Goal: Task Accomplishment & Management: Use online tool/utility

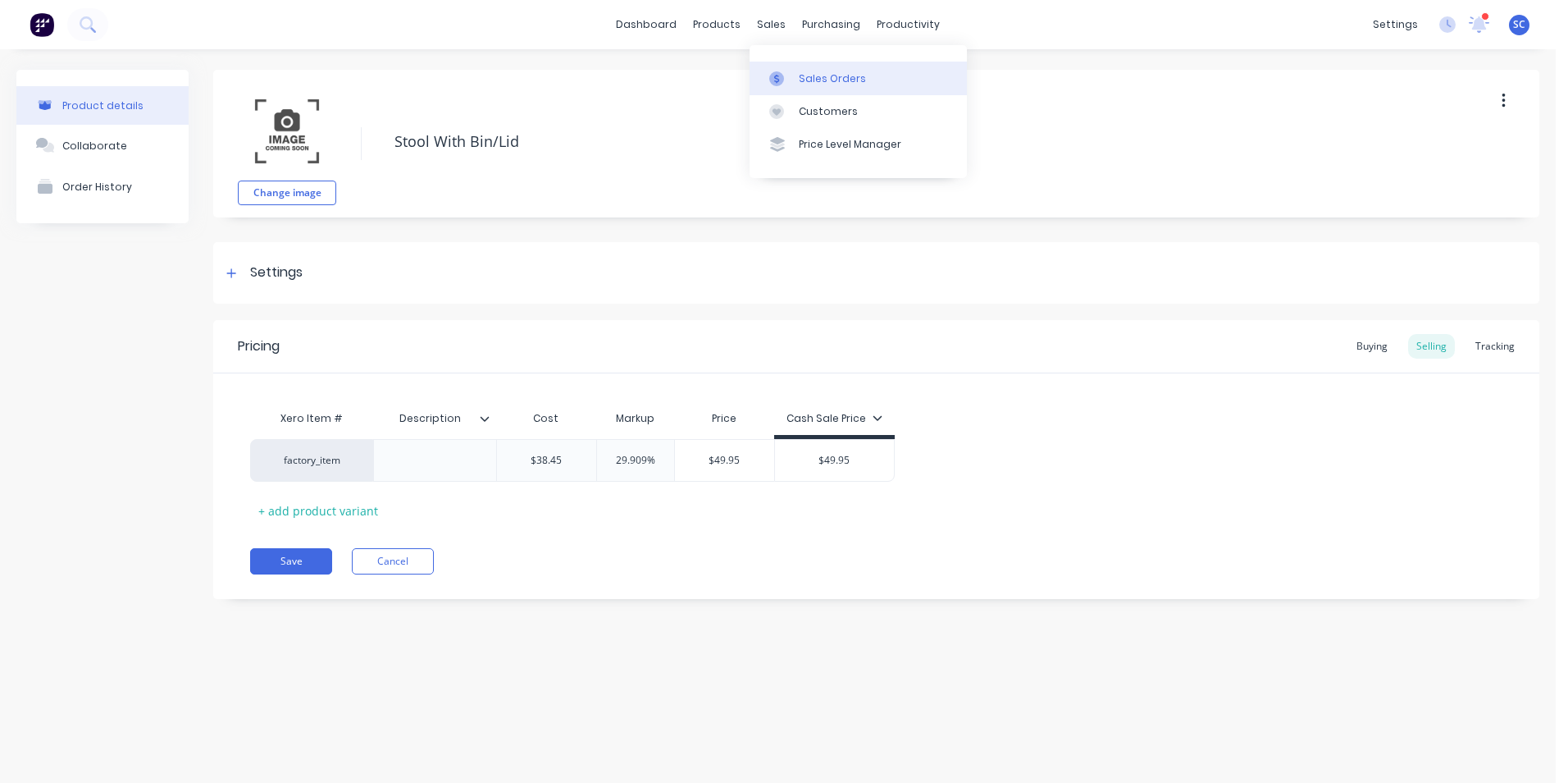
click at [796, 82] on link "Sales Orders" at bounding box center [857, 79] width 217 height 33
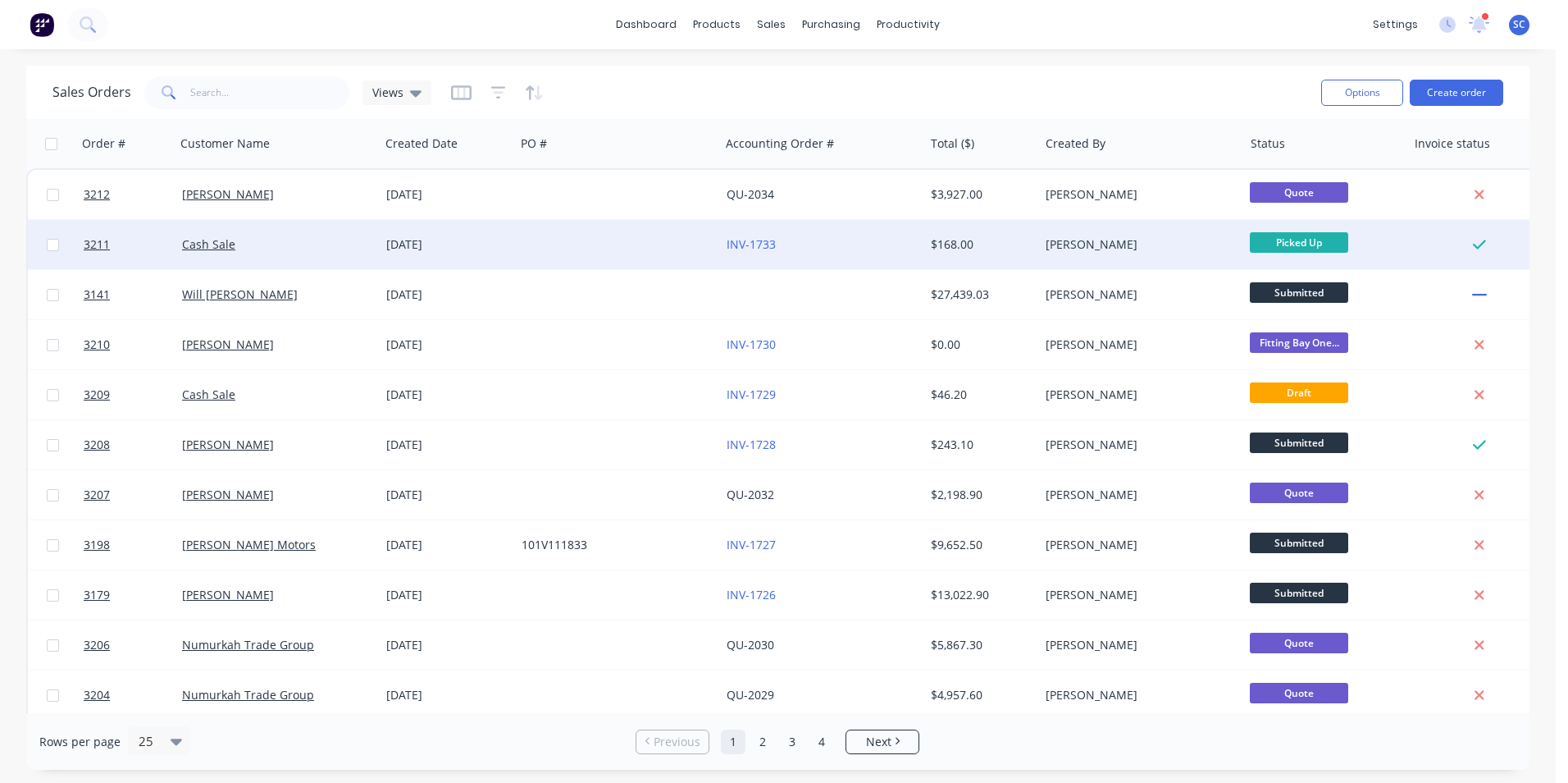
click at [624, 253] on div at bounding box center [616, 244] width 204 height 49
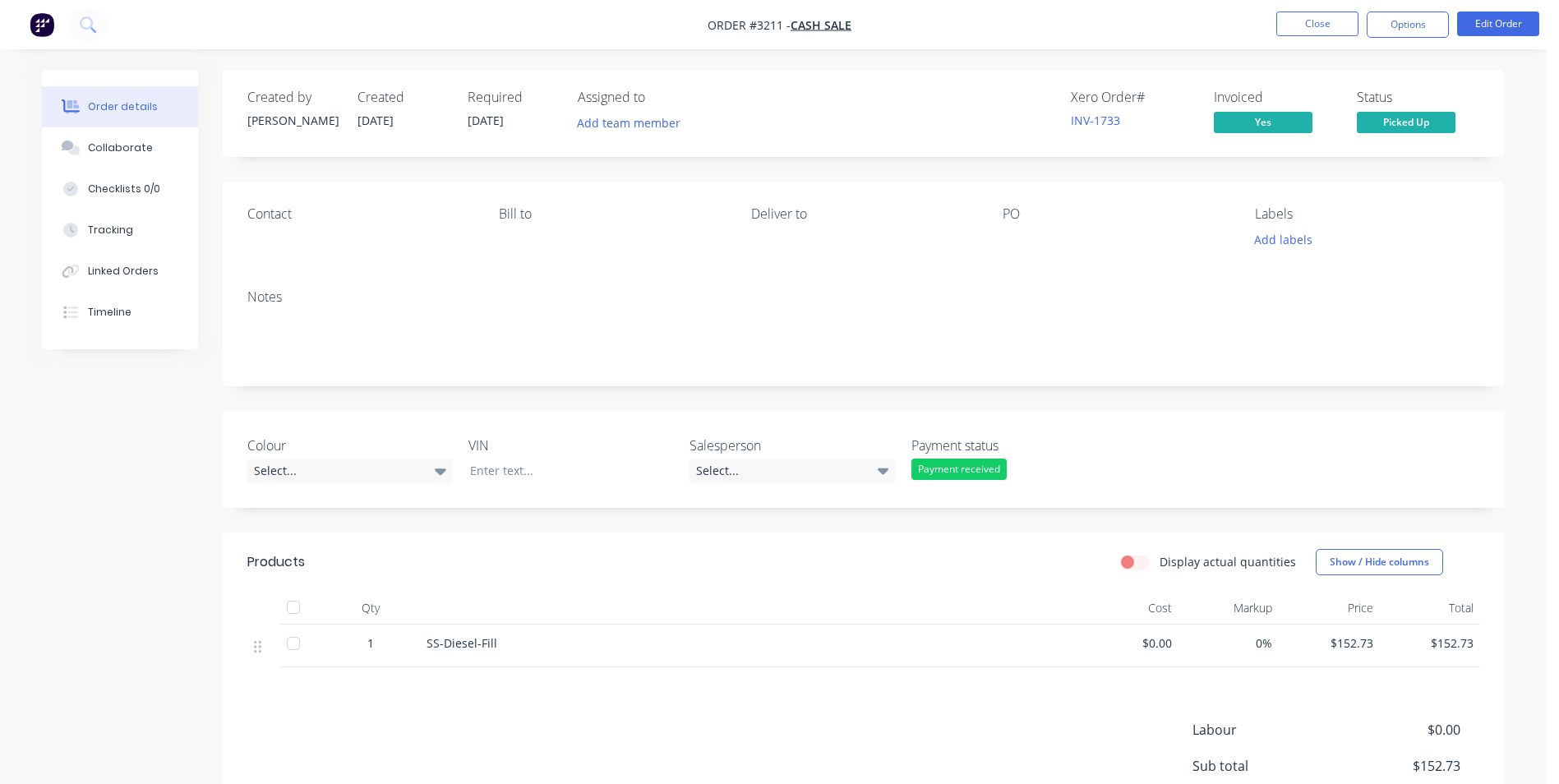
click at [937, 469] on div "Payment received" at bounding box center [958, 468] width 95 height 21
click at [1017, 394] on div "Created by [PERSON_NAME] Created [DATE] Required [DATE] Assigned to Add team me…" at bounding box center [864, 502] width 1282 height 865
click at [1396, 28] on button "Options" at bounding box center [1407, 24] width 82 height 26
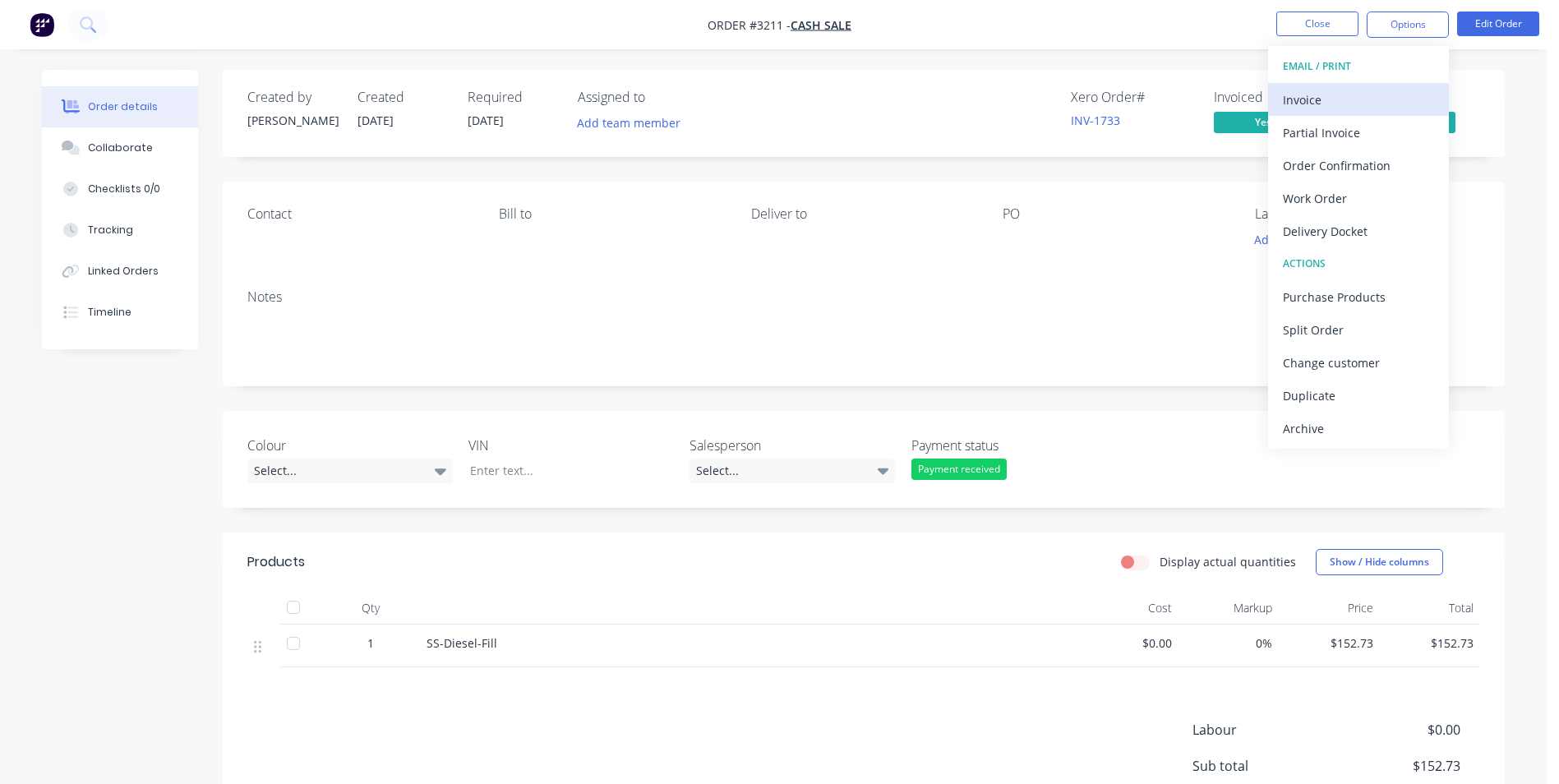
click at [1334, 105] on div "Invoice" at bounding box center [1358, 100] width 151 height 24
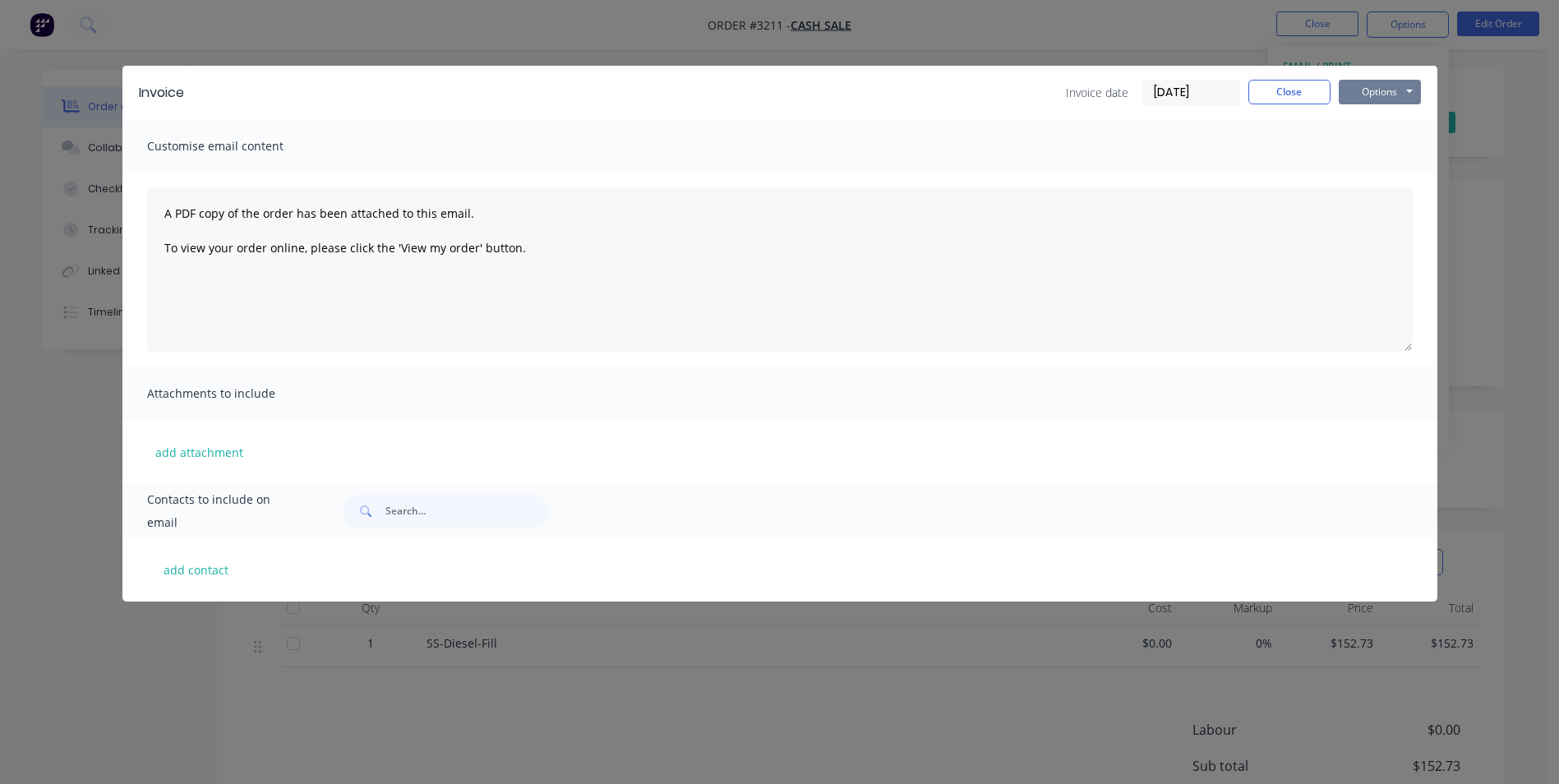
click at [1385, 93] on button "Options" at bounding box center [1379, 92] width 82 height 25
click at [1392, 120] on button "Preview" at bounding box center [1391, 120] width 106 height 27
click at [1381, 99] on button "Options" at bounding box center [1379, 92] width 82 height 25
click at [1388, 126] on button "Preview" at bounding box center [1391, 120] width 106 height 27
click at [1358, 95] on button "Options" at bounding box center [1379, 92] width 82 height 25
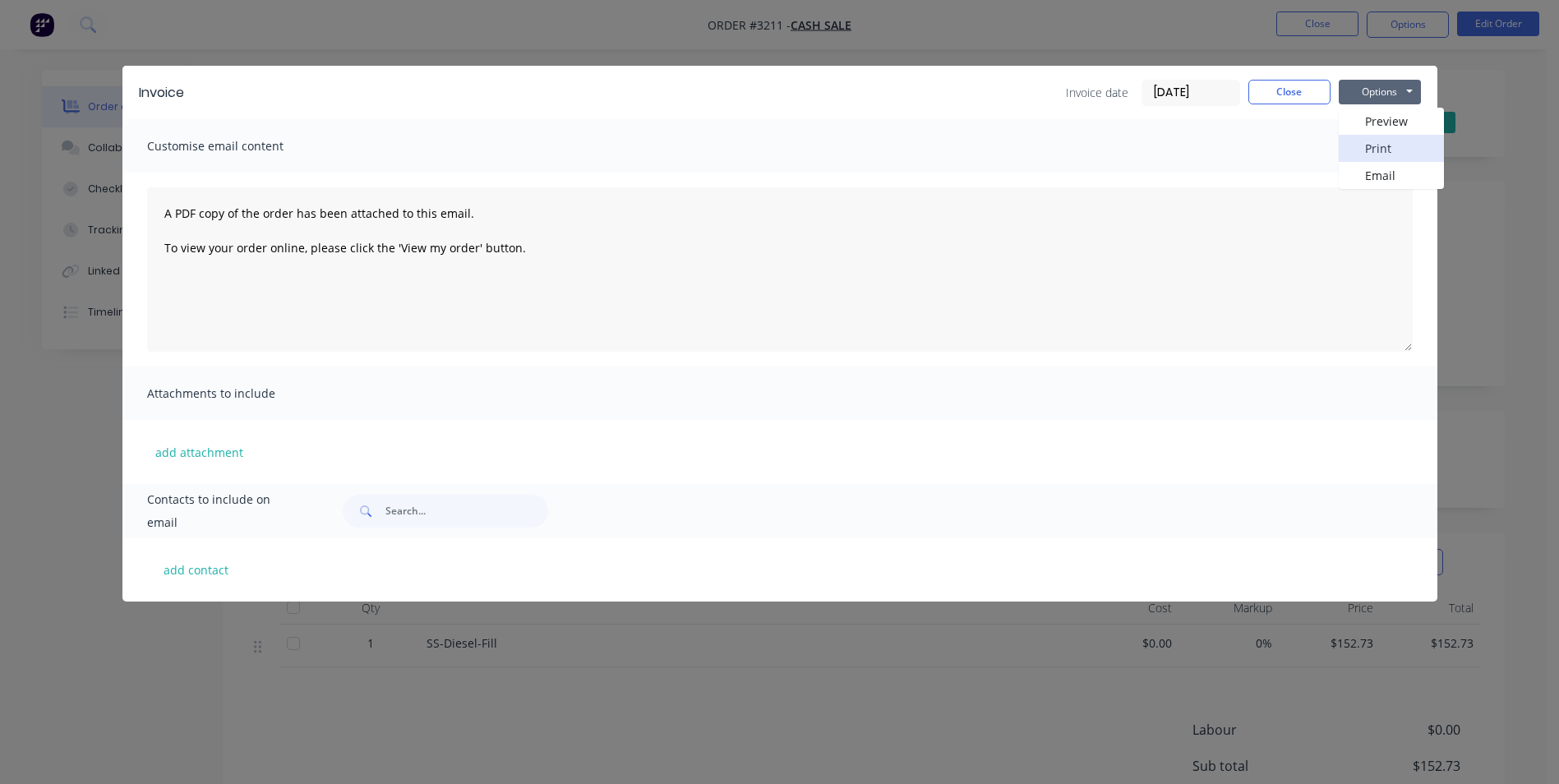
click at [1377, 153] on button "Print" at bounding box center [1391, 148] width 106 height 27
click at [1285, 86] on button "Close" at bounding box center [1289, 92] width 82 height 25
